Goal: Find specific page/section: Find specific page/section

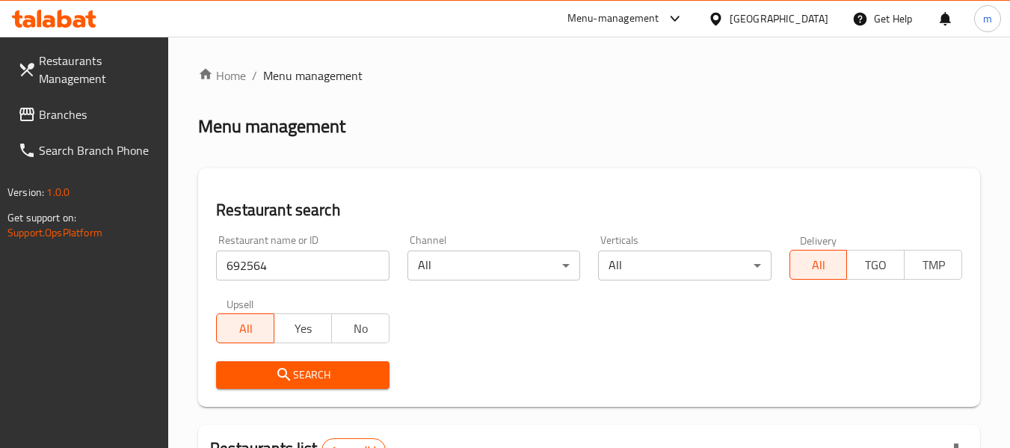
scroll to position [224, 0]
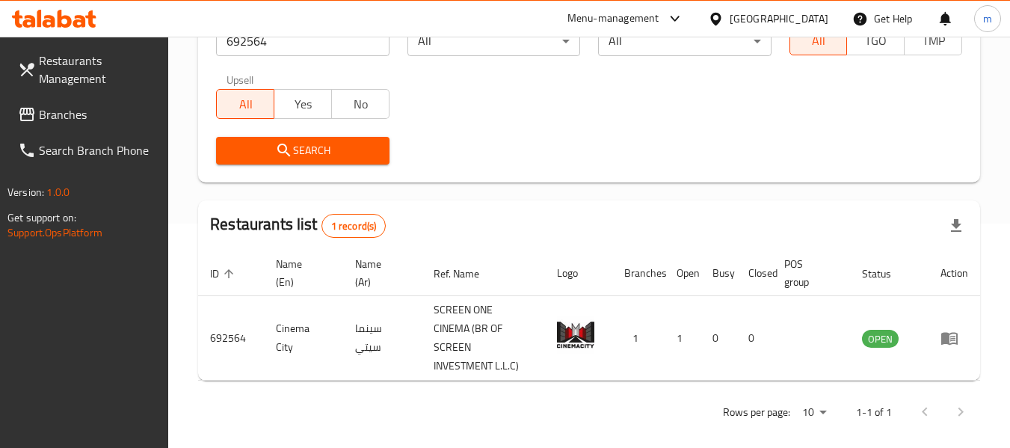
click at [726, 22] on div at bounding box center [719, 18] width 22 height 16
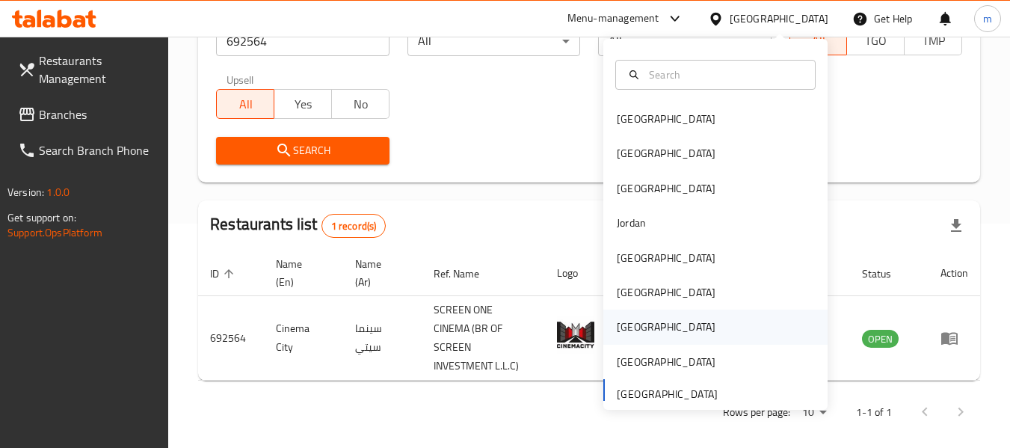
click at [623, 330] on div "Qatar" at bounding box center [666, 326] width 99 height 16
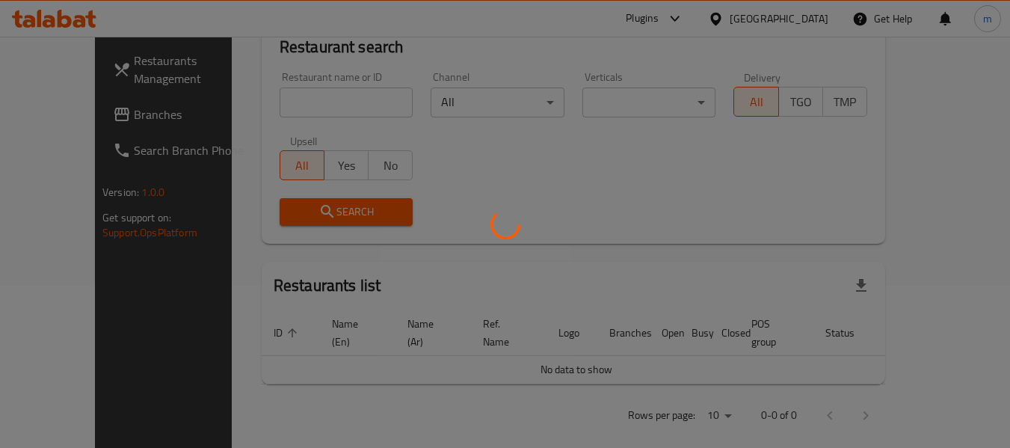
scroll to position [224, 0]
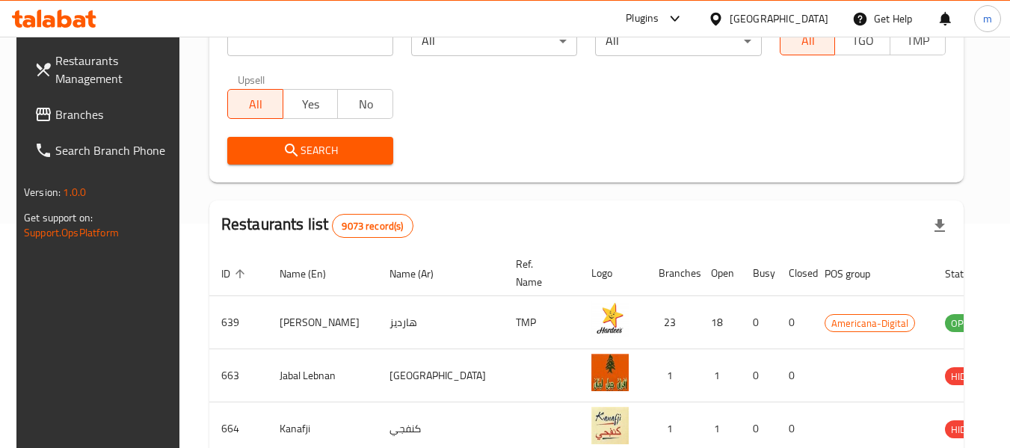
drag, startPoint x: 61, startPoint y: 114, endPoint x: 1, endPoint y: 144, distance: 66.9
click at [61, 114] on span "Branches" at bounding box center [114, 114] width 118 height 18
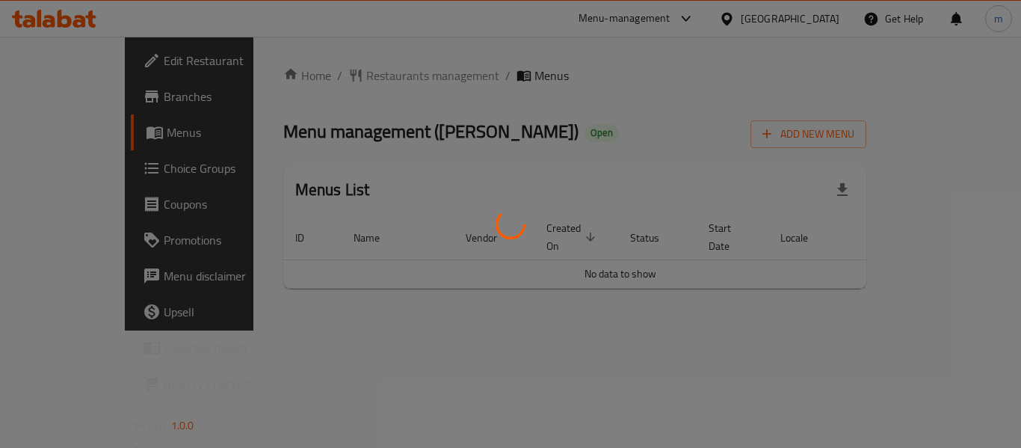
click at [335, 73] on div at bounding box center [510, 224] width 1021 height 448
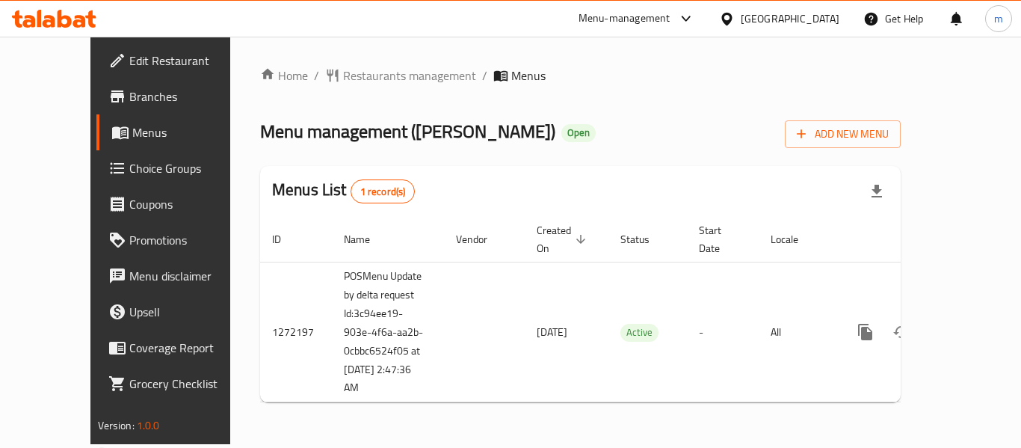
click at [331, 76] on div at bounding box center [510, 224] width 1021 height 448
click at [343, 76] on span "Restaurants management" at bounding box center [409, 76] width 133 height 18
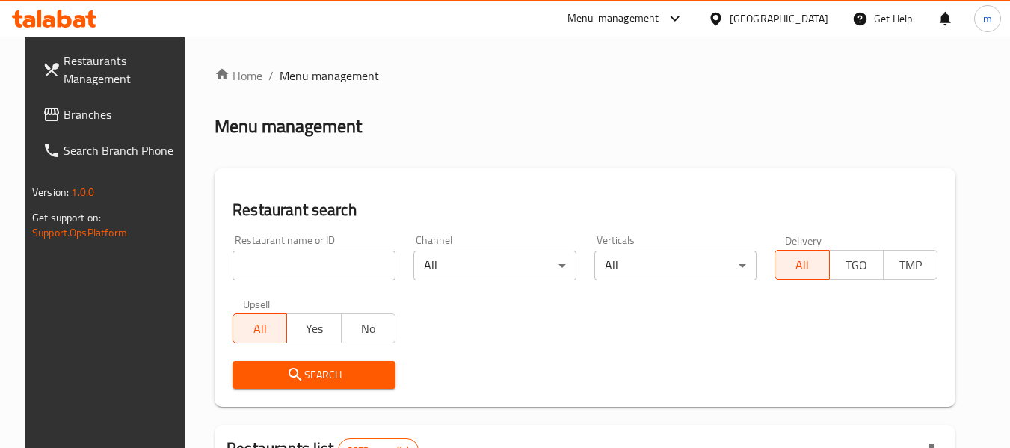
click at [279, 274] on div at bounding box center [505, 224] width 1010 height 448
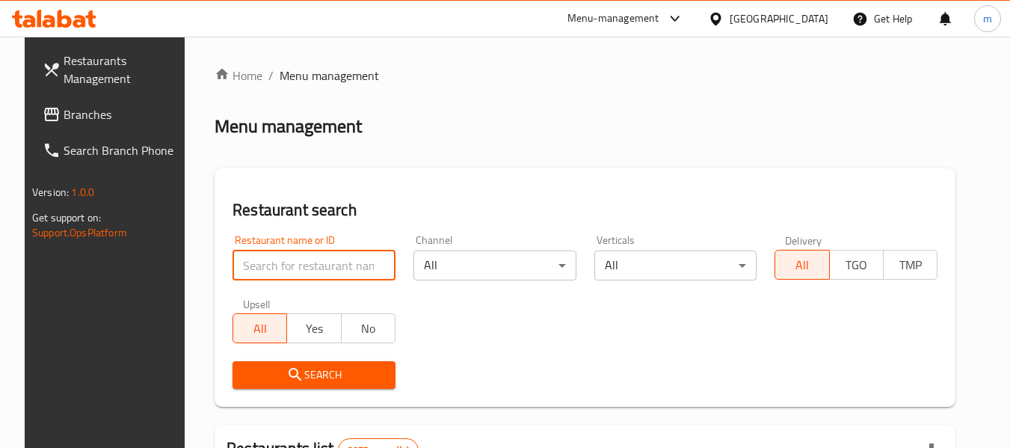
click at [281, 270] on input "search" at bounding box center [313, 265] width 163 height 30
paste input "690140"
type input "690140"
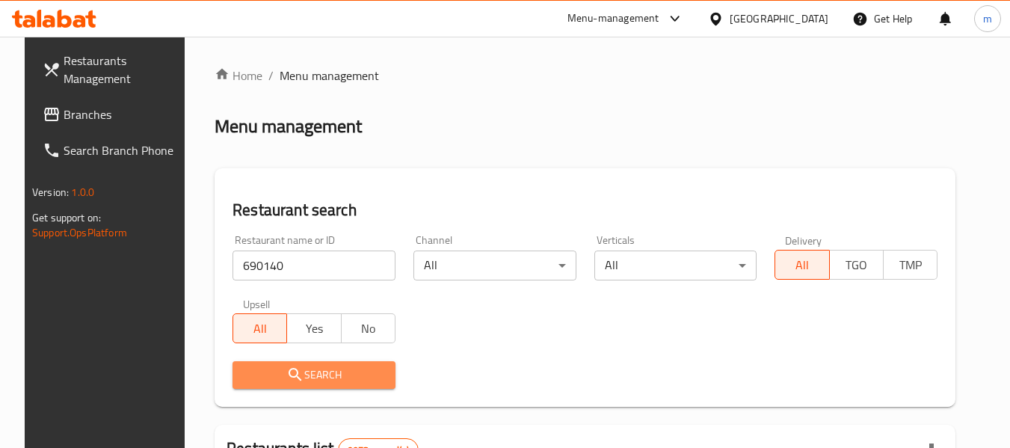
click at [286, 371] on icon "submit" at bounding box center [295, 375] width 18 height 18
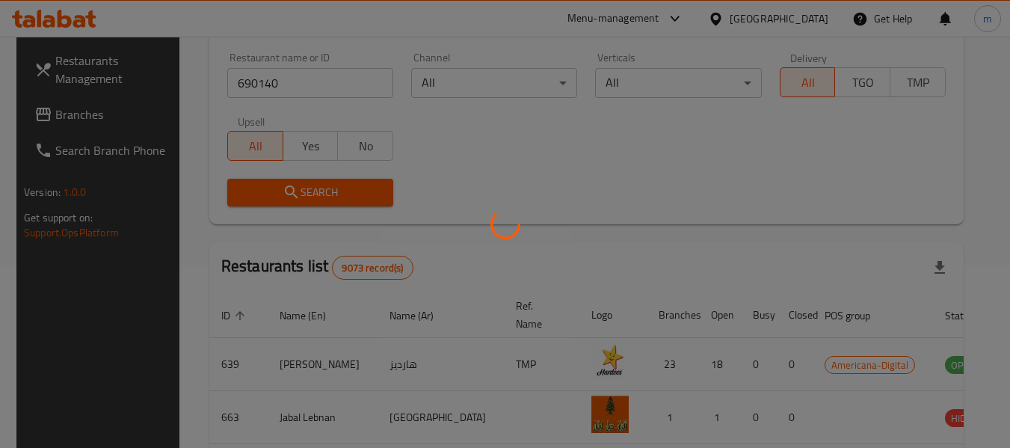
scroll to position [206, 0]
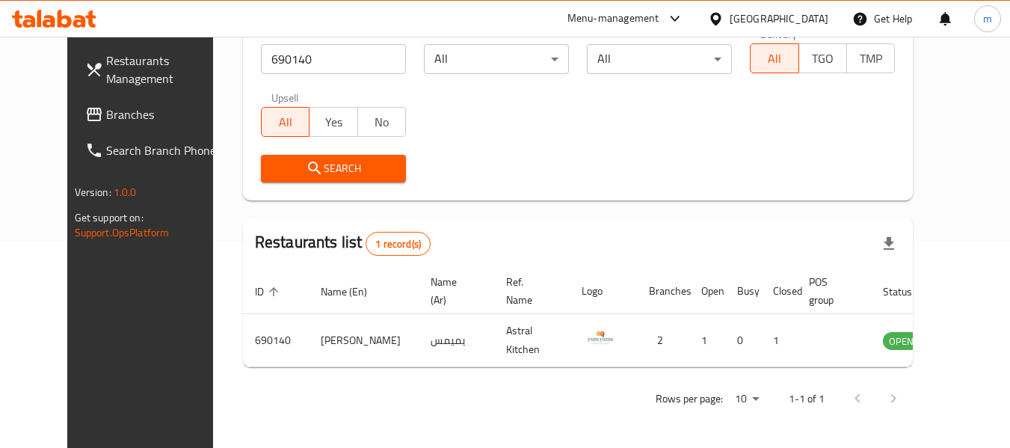
click at [721, 19] on icon at bounding box center [715, 18] width 10 height 13
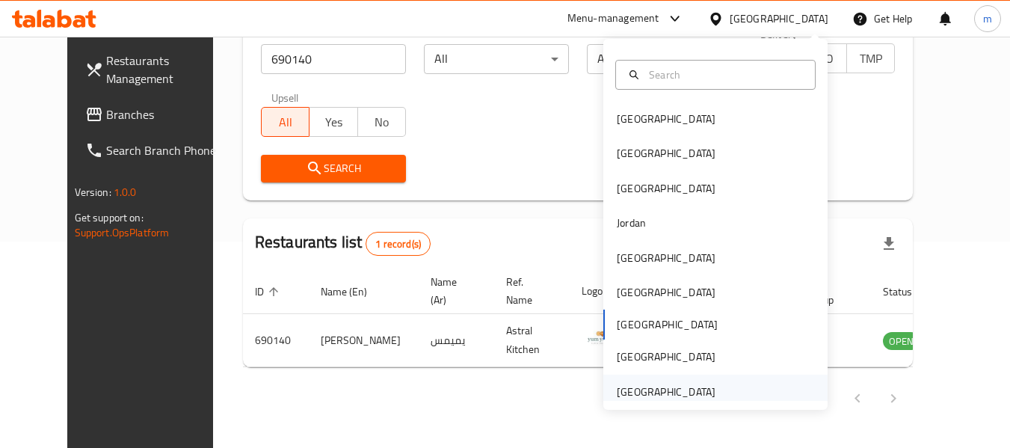
click at [641, 394] on div "United Arab Emirates" at bounding box center [666, 391] width 99 height 16
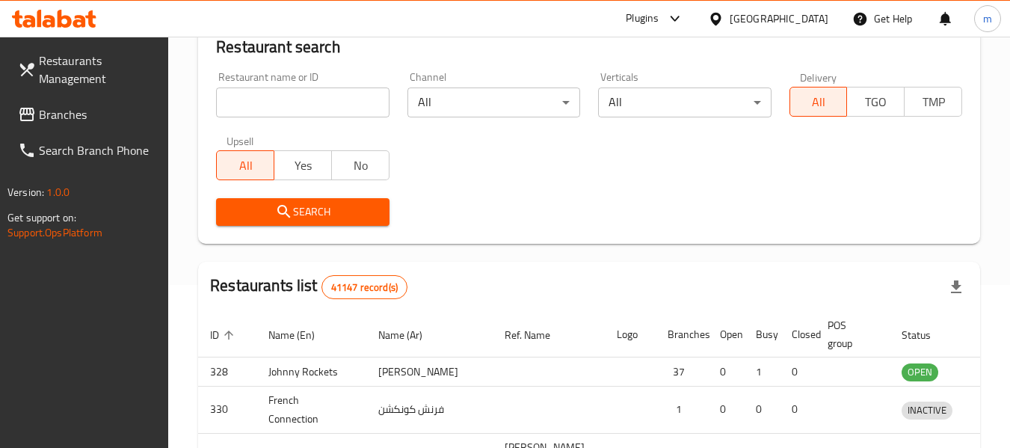
scroll to position [206, 0]
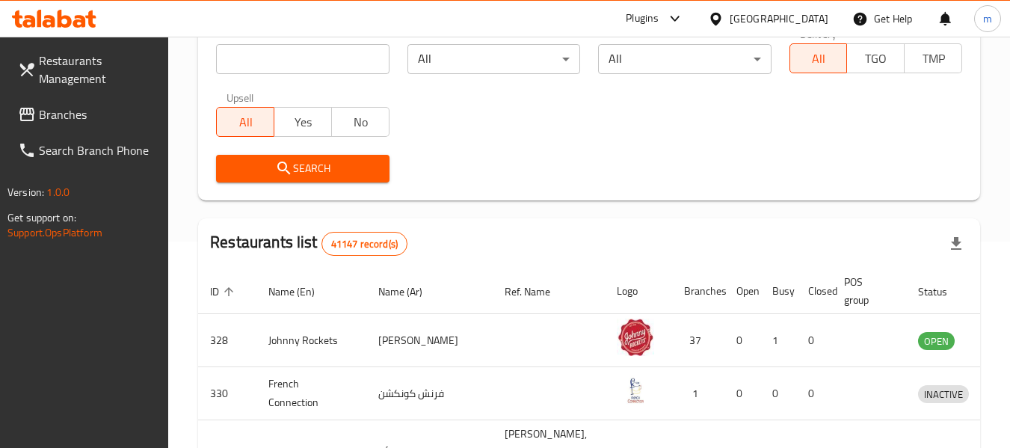
click at [55, 300] on div "Restaurants Management Branches Search Branch Phone Version: 1.0.0 Get support …" at bounding box center [84, 261] width 169 height 448
click at [715, 19] on icon at bounding box center [715, 18] width 10 height 13
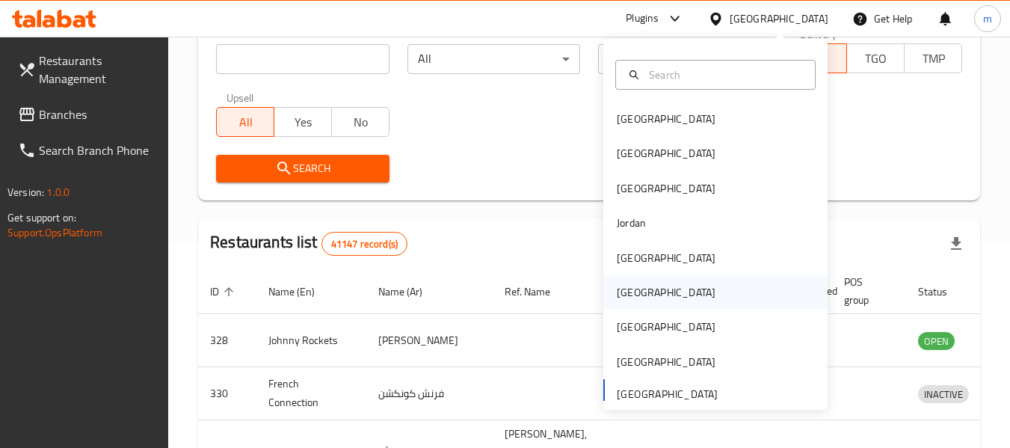
click at [619, 294] on div "Oman" at bounding box center [666, 292] width 99 height 16
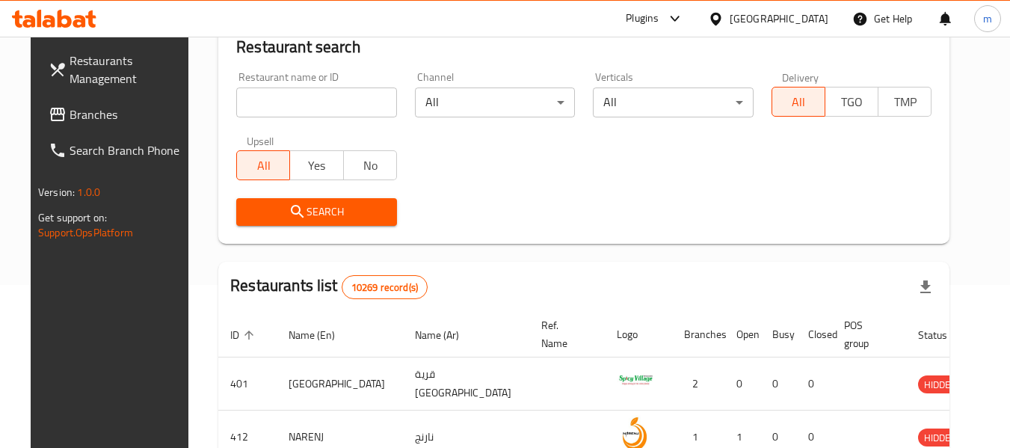
scroll to position [206, 0]
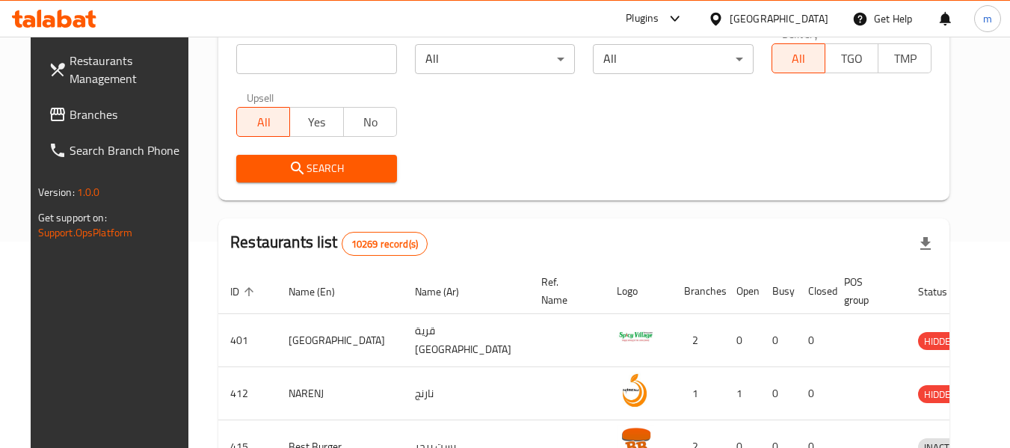
drag, startPoint x: 96, startPoint y: 114, endPoint x: 111, endPoint y: 115, distance: 14.2
click at [96, 114] on span "Branches" at bounding box center [129, 114] width 118 height 18
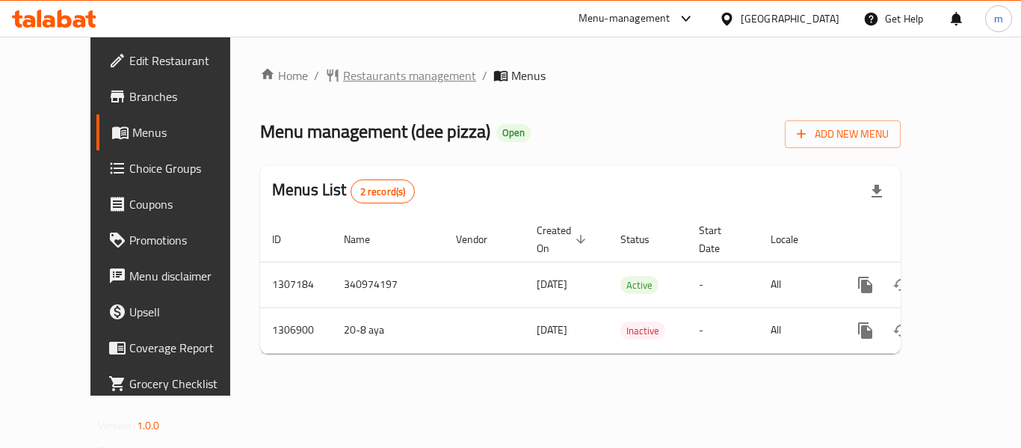
click at [349, 77] on div at bounding box center [510, 224] width 1021 height 448
click at [350, 74] on span "Restaurants management" at bounding box center [409, 76] width 133 height 18
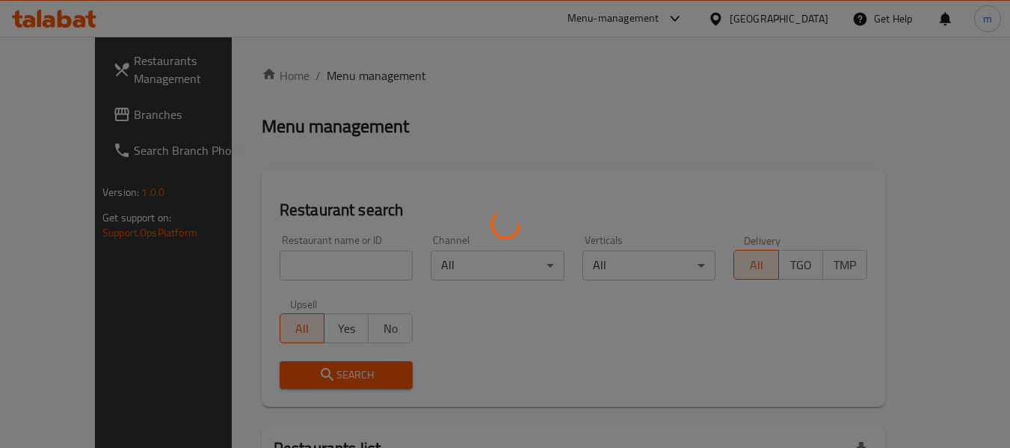
click at [287, 279] on div at bounding box center [505, 224] width 1010 height 448
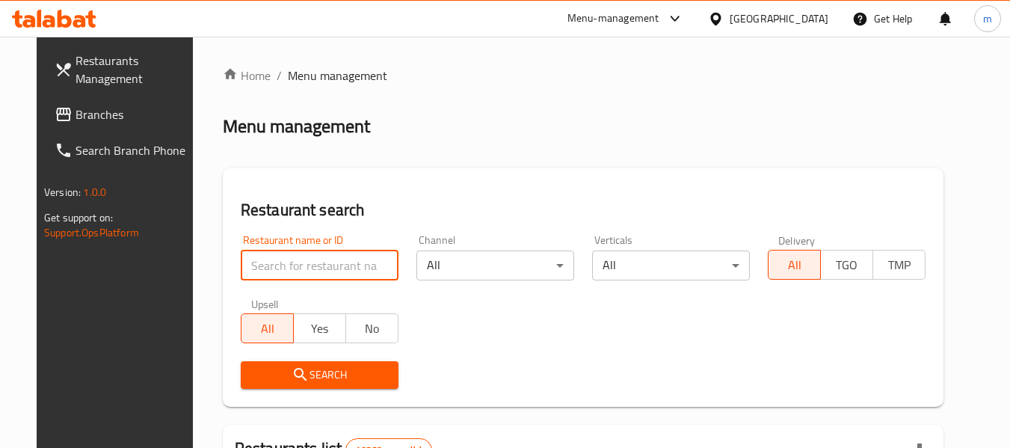
click at [279, 274] on input "search" at bounding box center [320, 265] width 158 height 30
drag, startPoint x: 277, startPoint y: 271, endPoint x: 280, endPoint y: 261, distance: 10.9
click at [277, 271] on input "search" at bounding box center [320, 265] width 158 height 30
paste input "704211"
type input "704211"
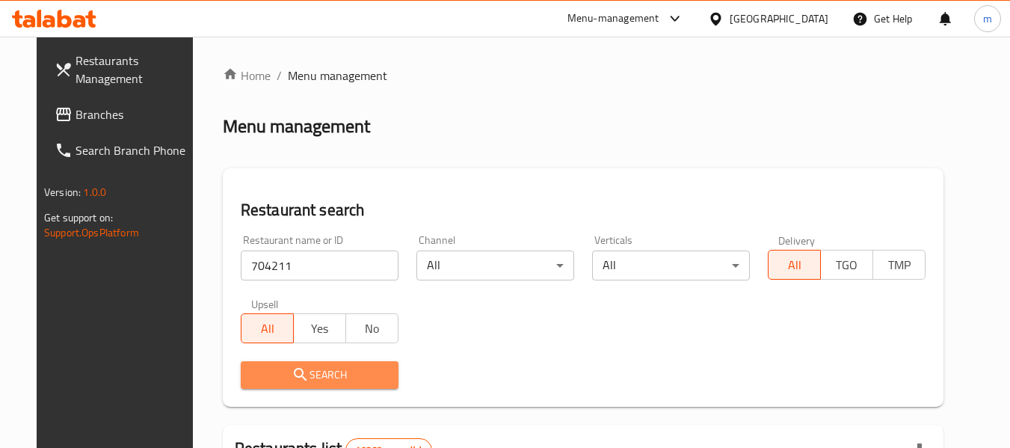
click at [301, 371] on span "Search" at bounding box center [320, 375] width 134 height 19
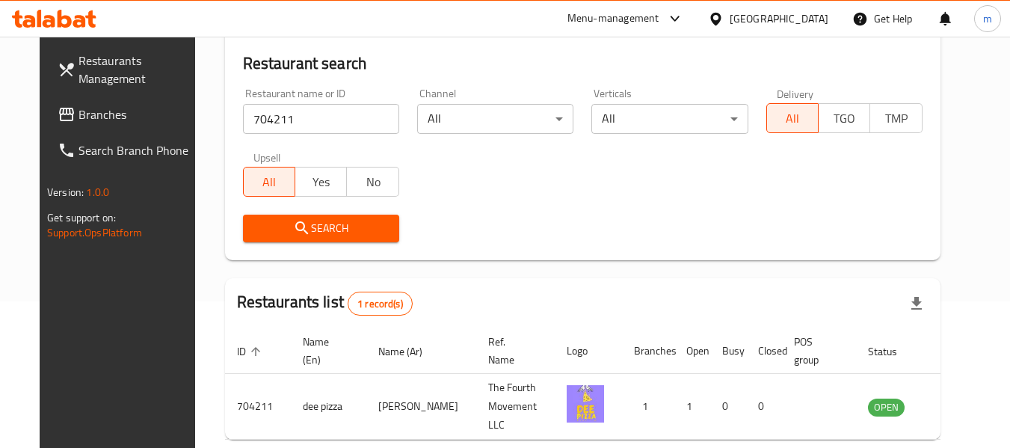
scroll to position [206, 0]
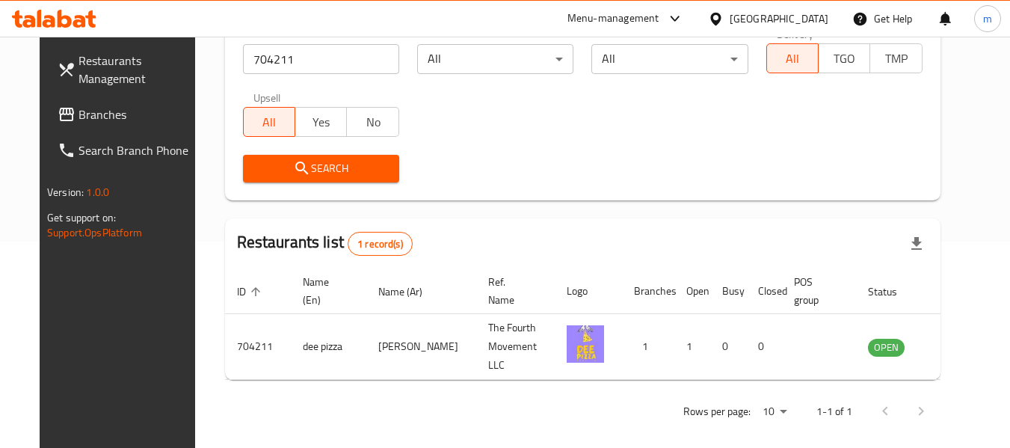
click at [724, 15] on icon at bounding box center [716, 19] width 16 height 16
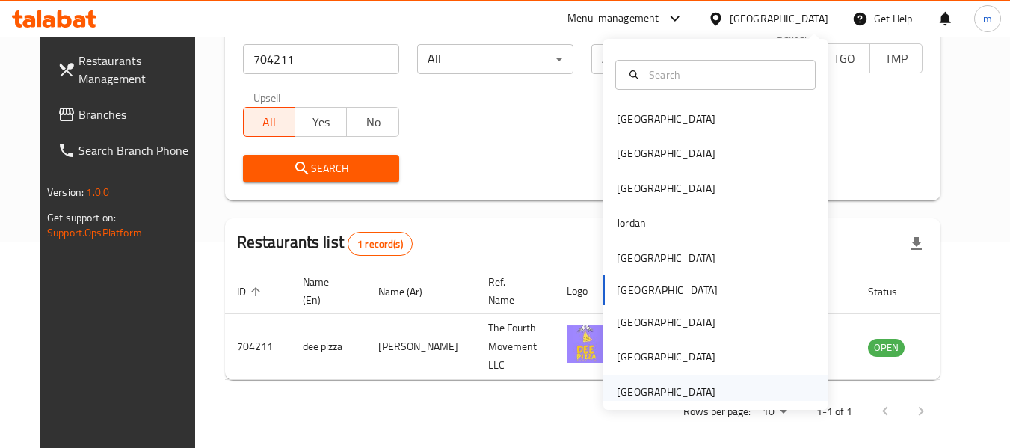
click at [647, 395] on div "[GEOGRAPHIC_DATA]" at bounding box center [666, 391] width 99 height 16
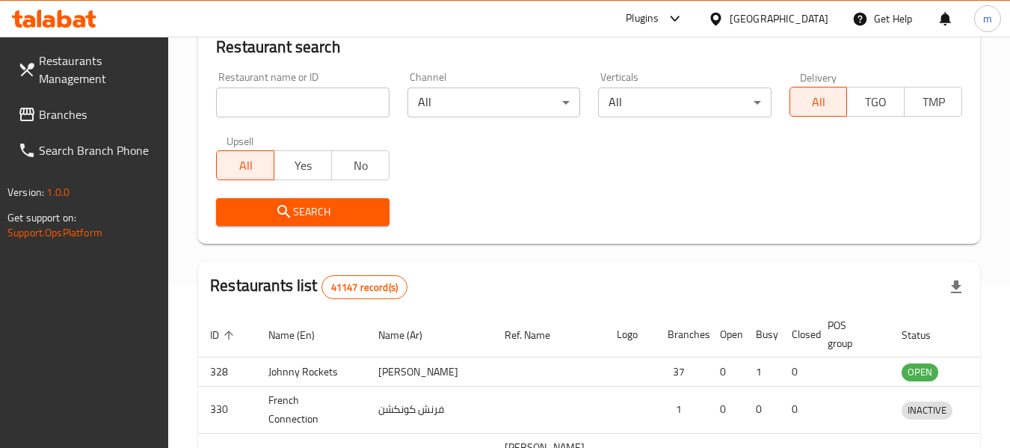
scroll to position [206, 0]
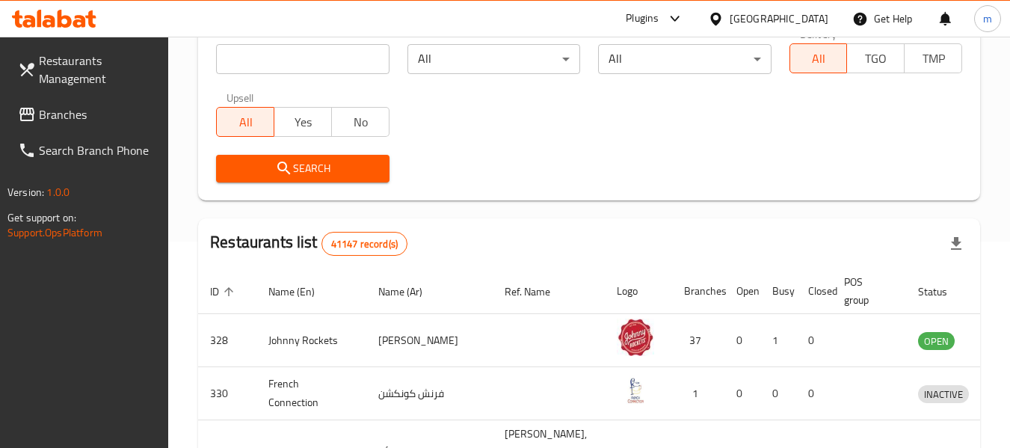
click at [86, 111] on span "Branches" at bounding box center [98, 114] width 118 height 18
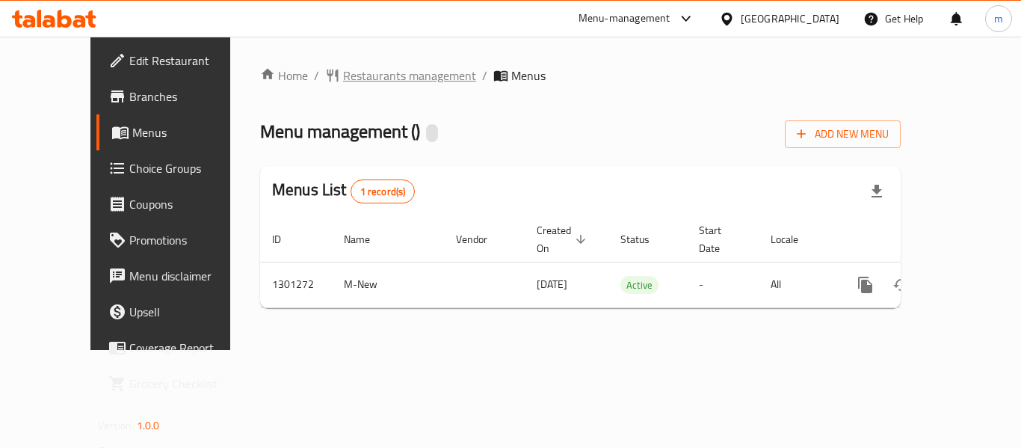
click at [354, 79] on span "Restaurants management" at bounding box center [409, 76] width 133 height 18
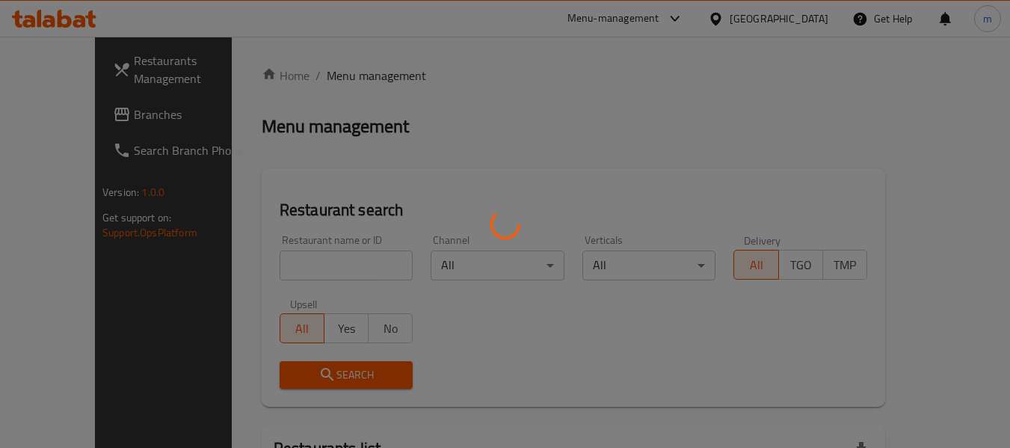
click at [282, 262] on div at bounding box center [505, 224] width 1010 height 448
click at [281, 265] on div at bounding box center [505, 224] width 1010 height 448
click at [276, 268] on div at bounding box center [505, 224] width 1010 height 448
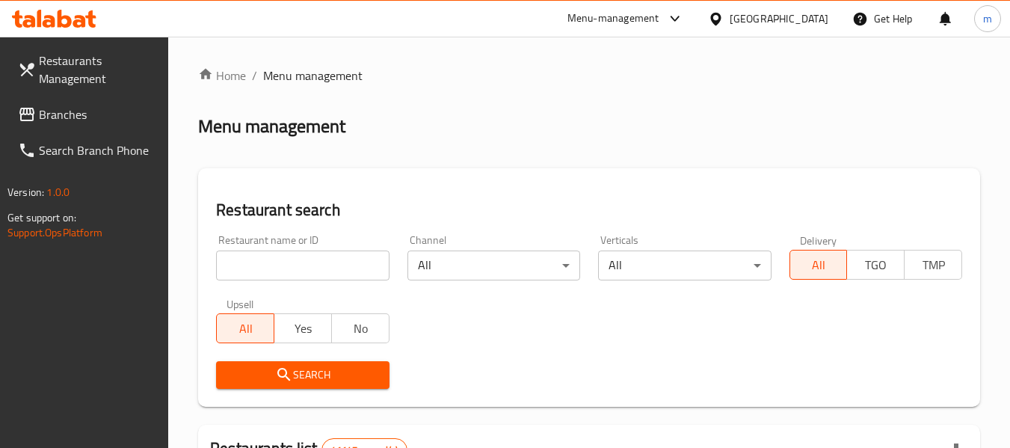
click at [280, 270] on input "search" at bounding box center [302, 265] width 173 height 30
paste input "701319"
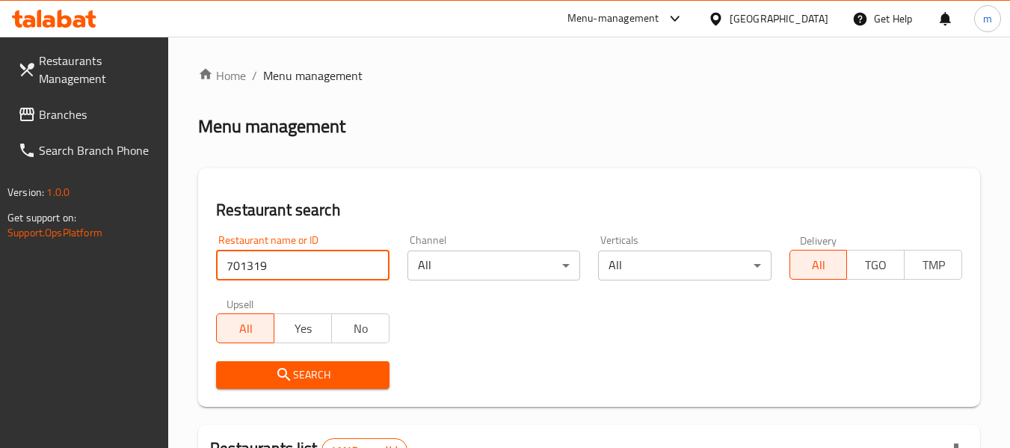
type input "701319"
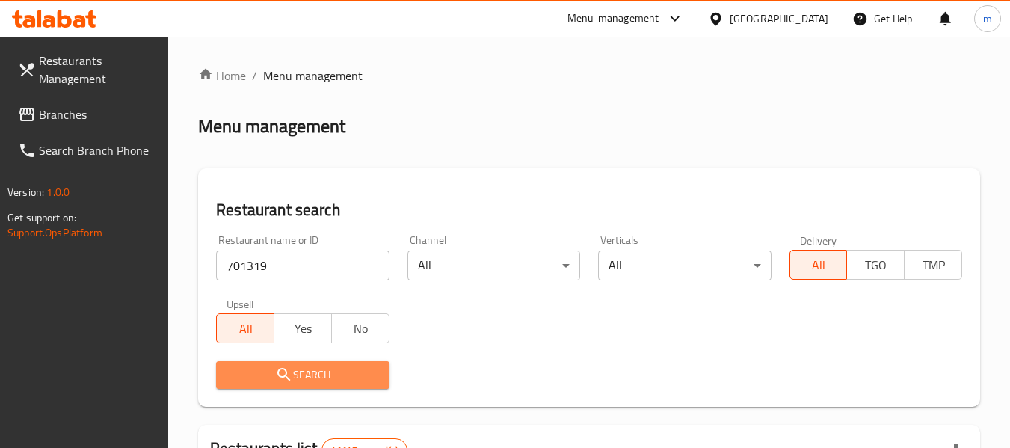
click at [292, 371] on icon "submit" at bounding box center [284, 375] width 18 height 18
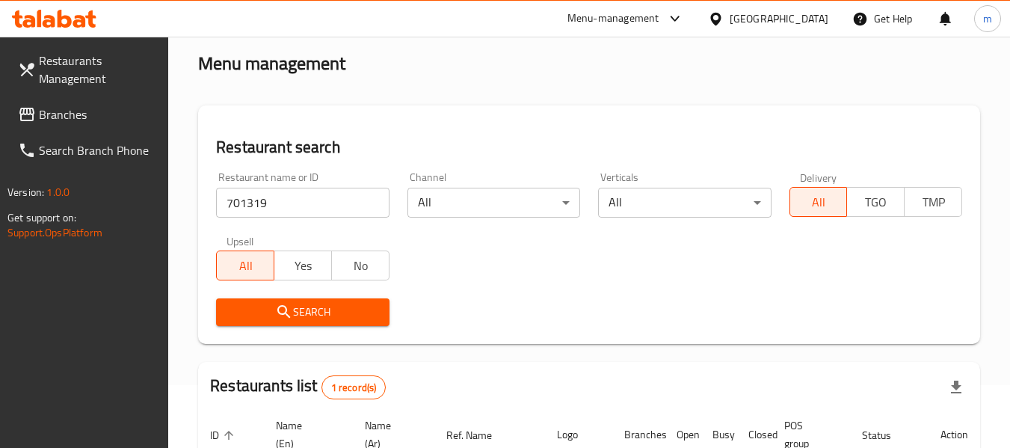
scroll to position [219, 0]
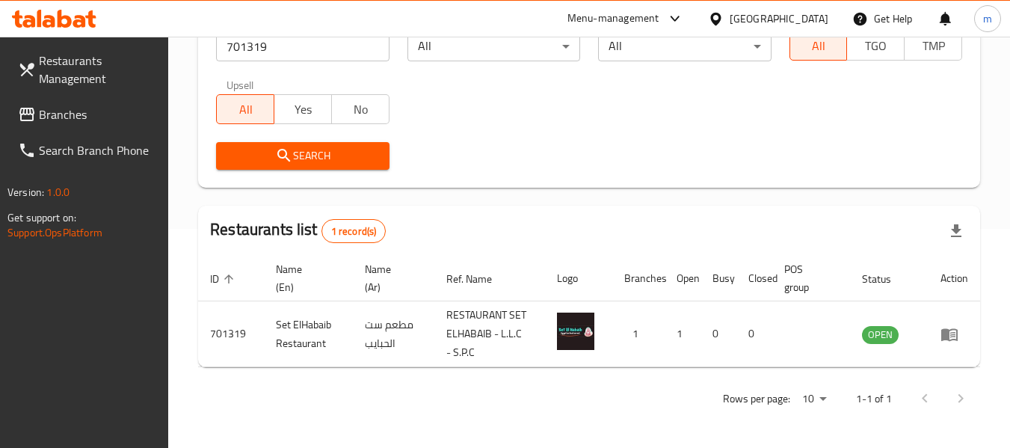
click at [724, 16] on icon at bounding box center [716, 19] width 16 height 16
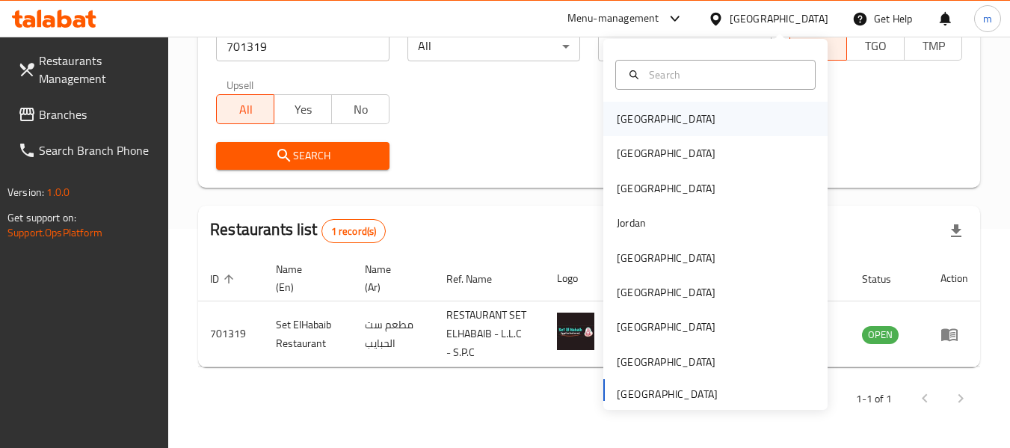
click at [629, 121] on div "[GEOGRAPHIC_DATA]" at bounding box center [666, 119] width 99 height 16
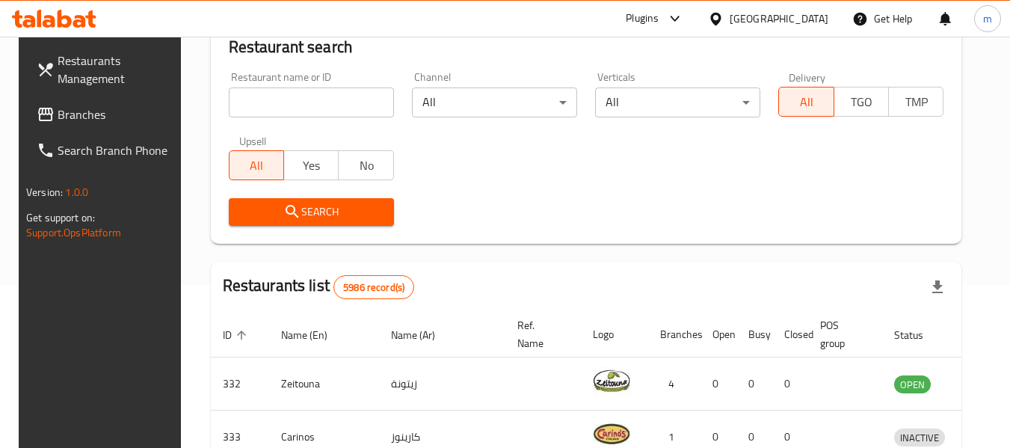
scroll to position [219, 0]
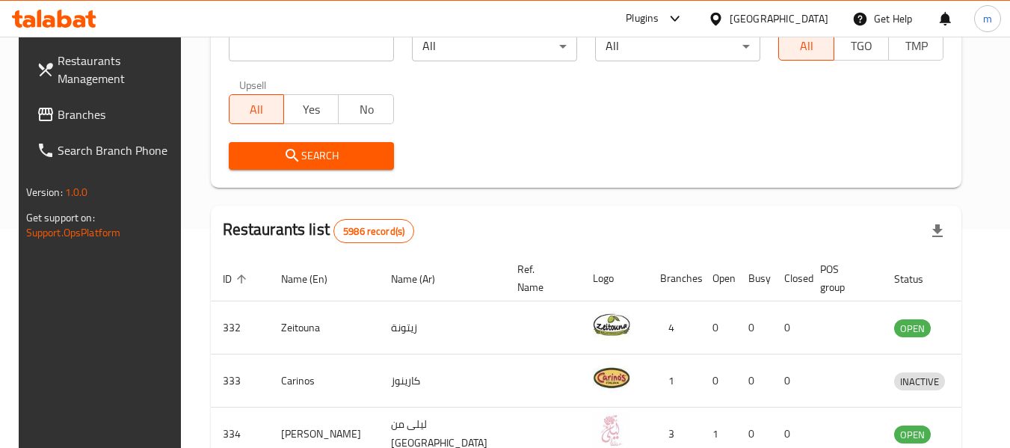
click at [73, 116] on span "Branches" at bounding box center [117, 114] width 118 height 18
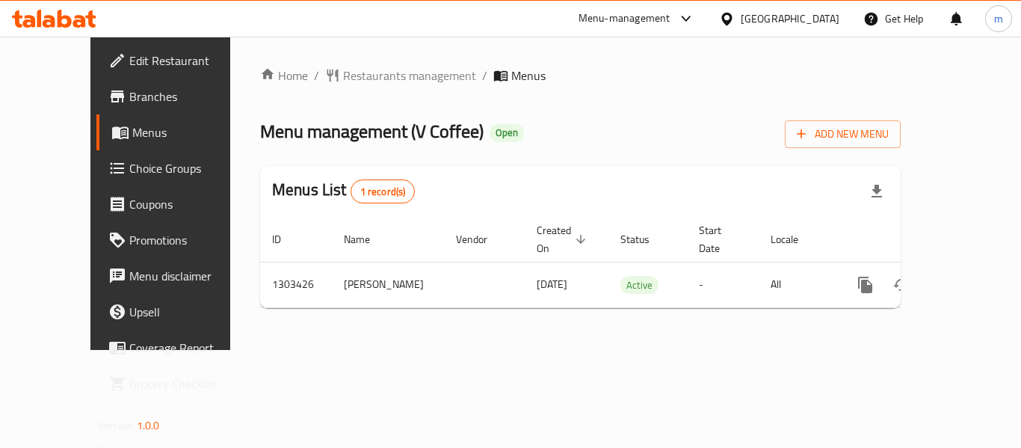
click at [315, 76] on div "Home / Restaurants management / Menus Menu management ( V Coffee ) Open Add New…" at bounding box center [580, 193] width 641 height 253
click at [343, 76] on span "Restaurants management" at bounding box center [409, 76] width 133 height 18
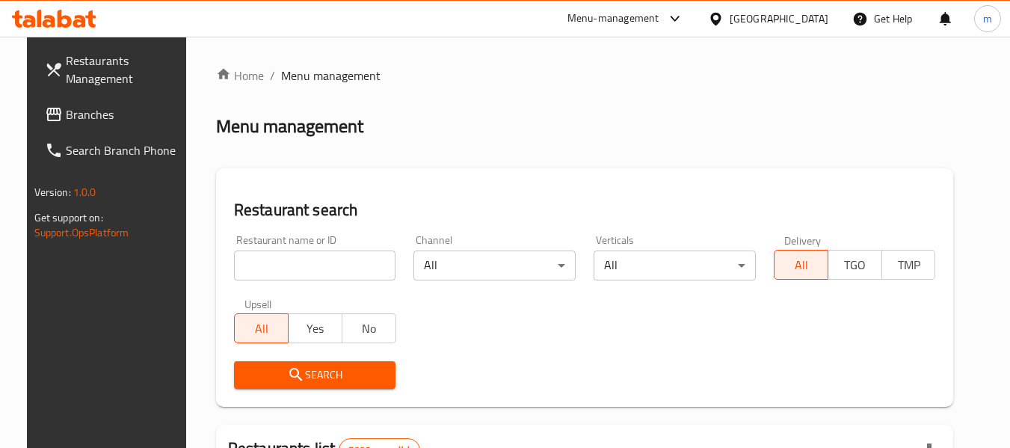
click at [272, 265] on input "search" at bounding box center [315, 265] width 162 height 30
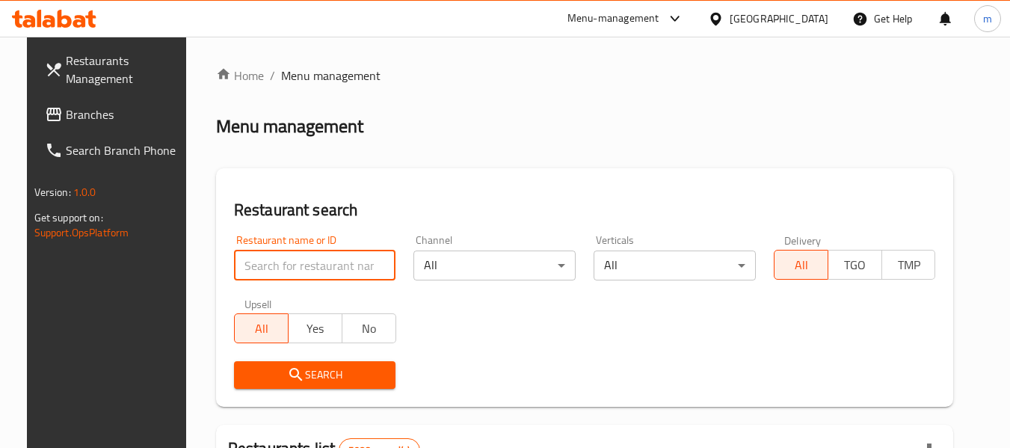
click at [272, 265] on input "search" at bounding box center [315, 265] width 162 height 30
paste input "702804"
type input "702804"
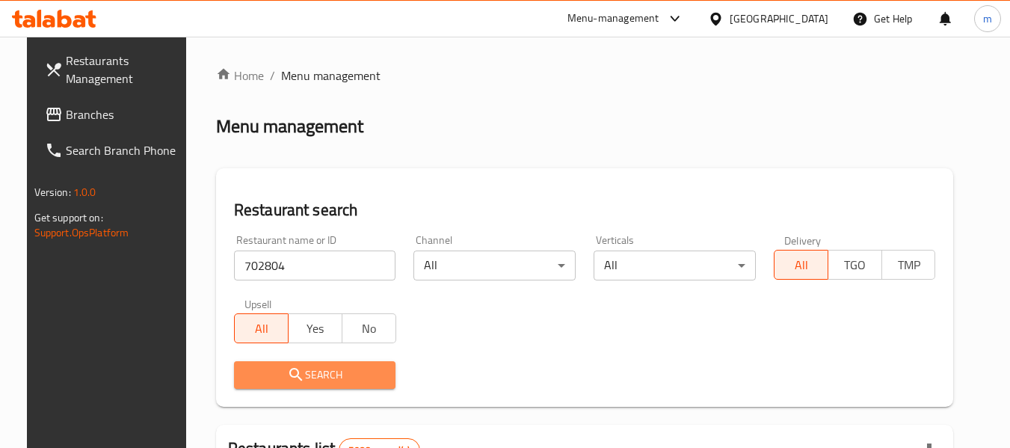
click at [288, 368] on icon "submit" at bounding box center [296, 375] width 18 height 18
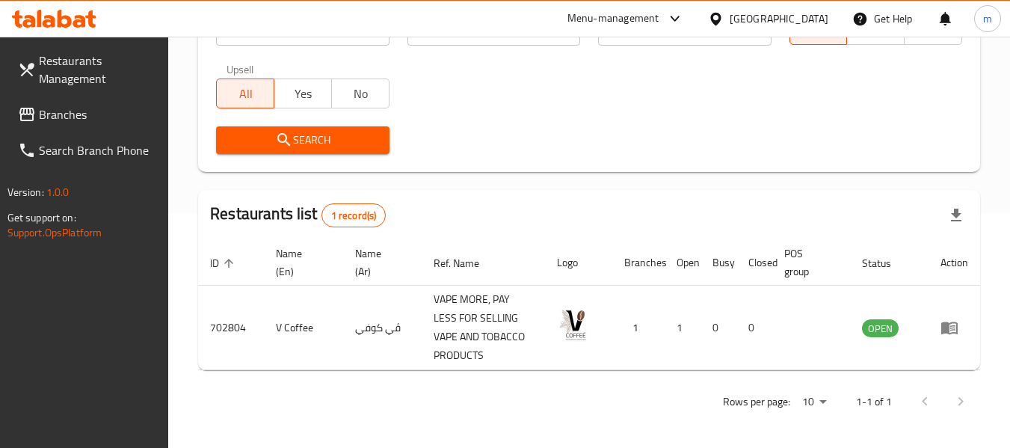
scroll to position [238, 0]
